Goal: Task Accomplishment & Management: Use online tool/utility

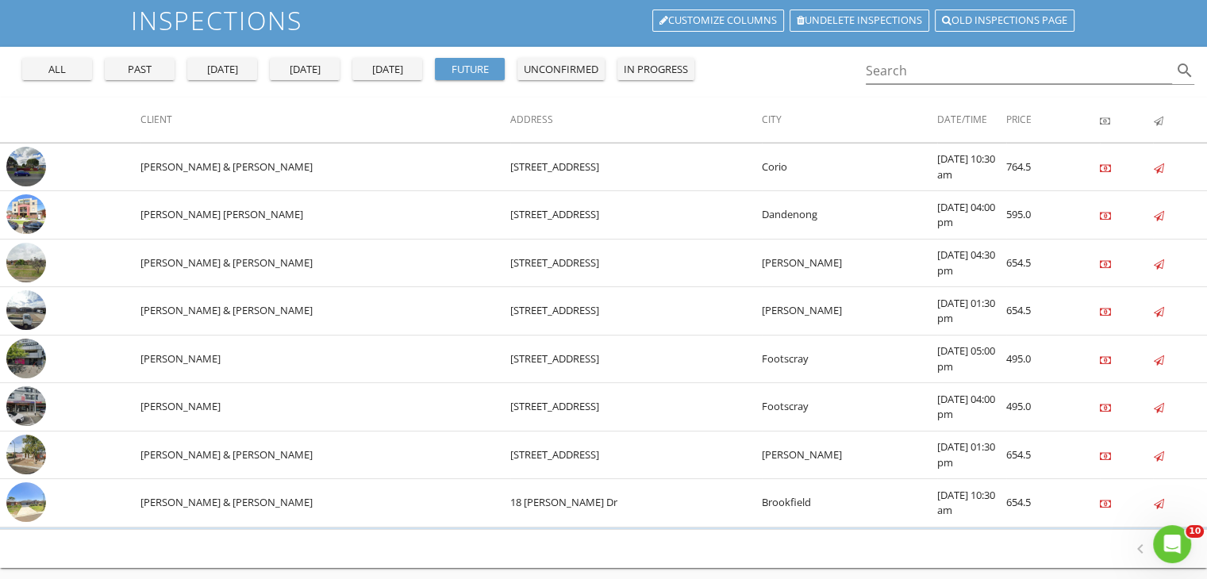
scroll to position [13, 0]
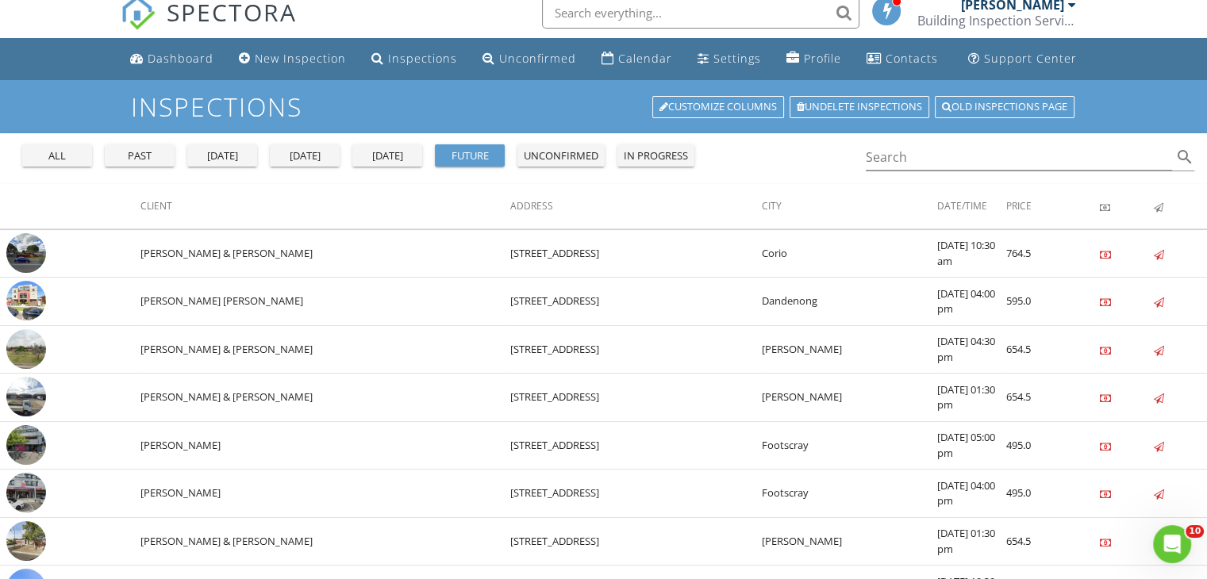
click at [314, 159] on div "[DATE]" at bounding box center [304, 156] width 57 height 16
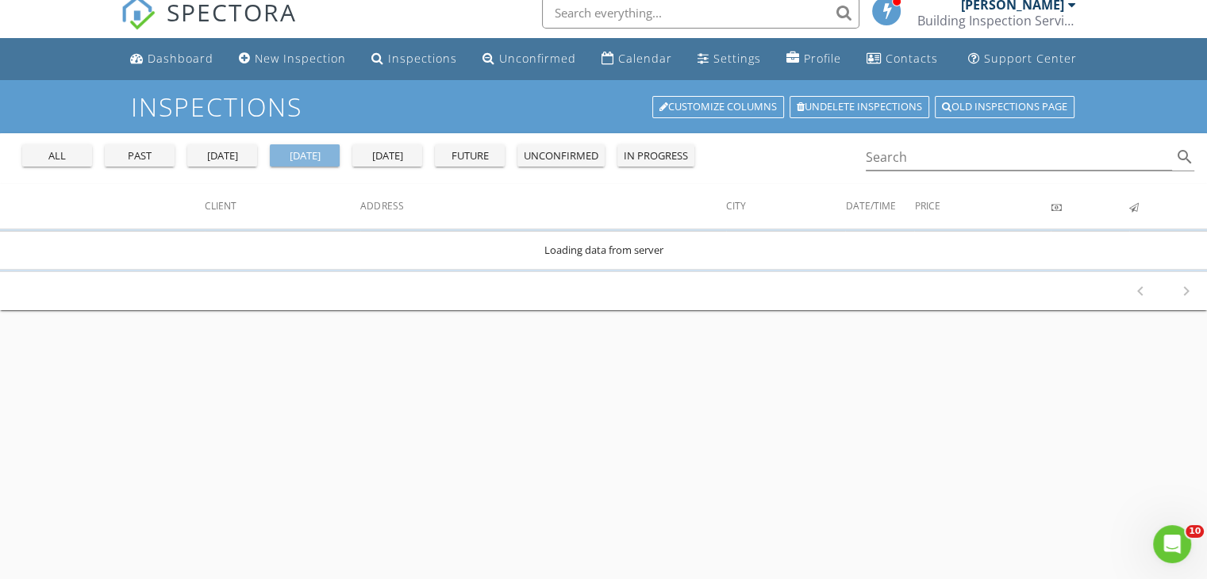
scroll to position [0, 0]
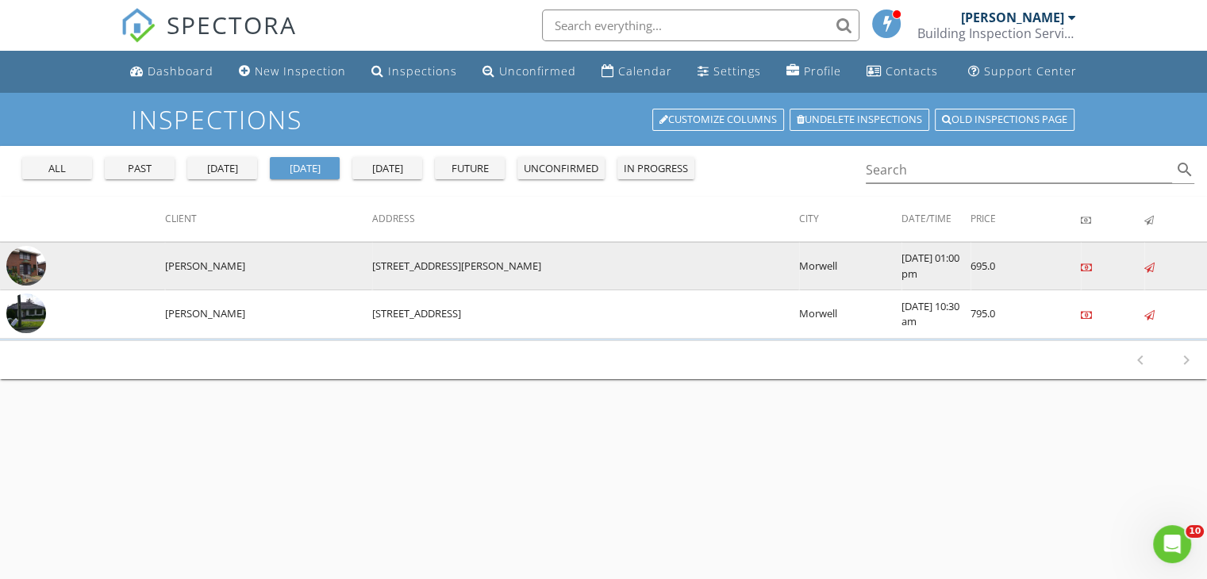
click at [33, 268] on img at bounding box center [26, 266] width 40 height 40
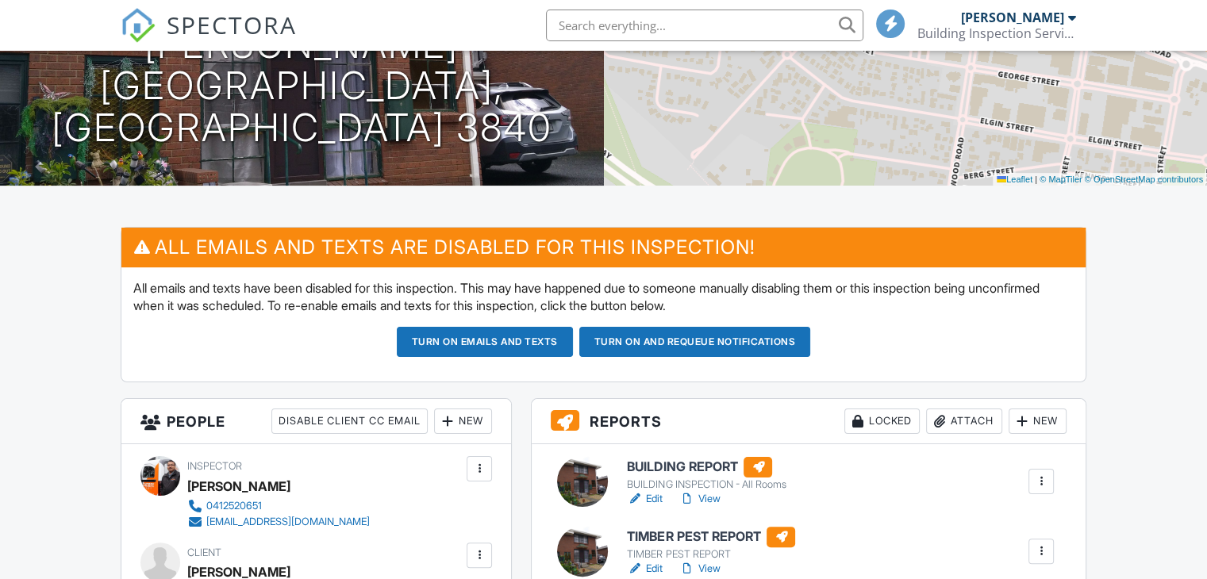
scroll to position [238, 0]
click at [702, 496] on link "View" at bounding box center [699, 499] width 41 height 16
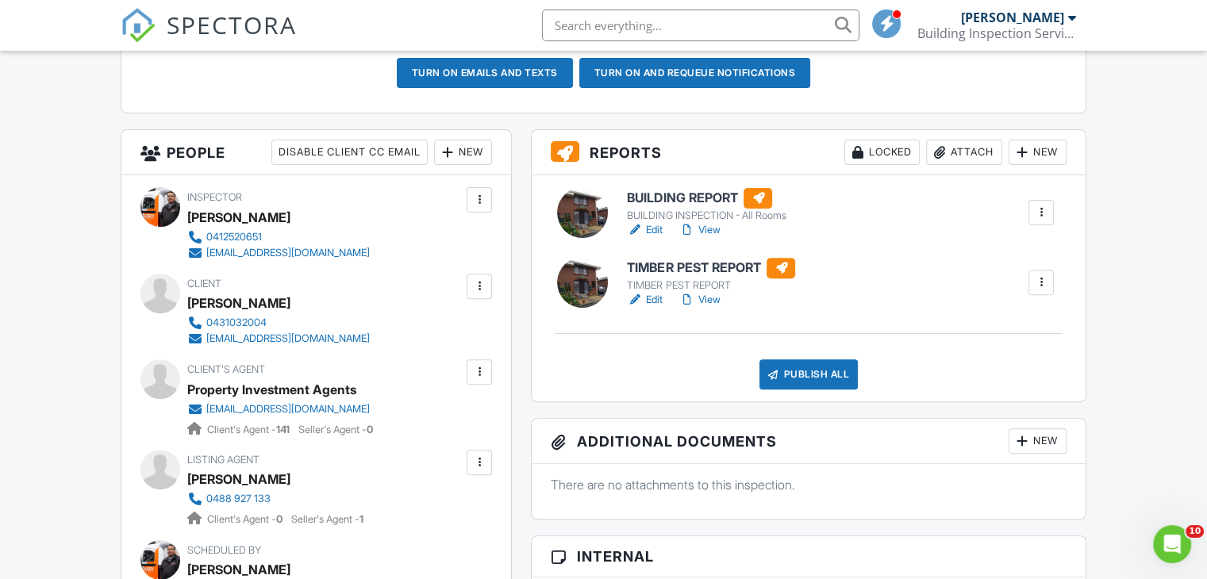
scroll to position [556, 0]
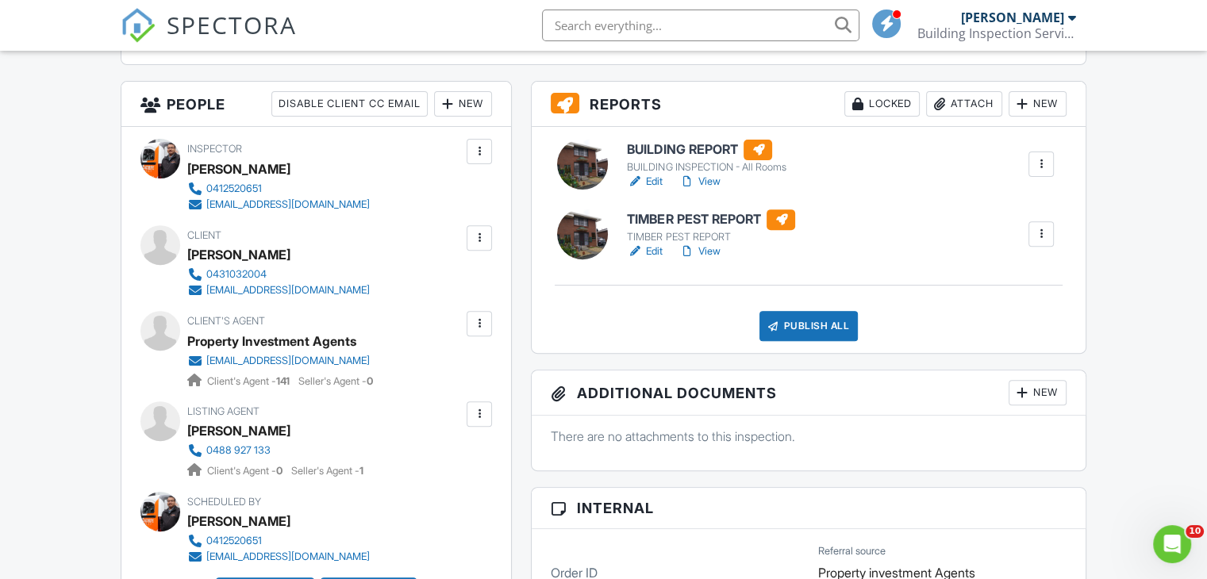
click at [657, 248] on link "Edit" at bounding box center [645, 252] width 36 height 16
